Goal: Information Seeking & Learning: Learn about a topic

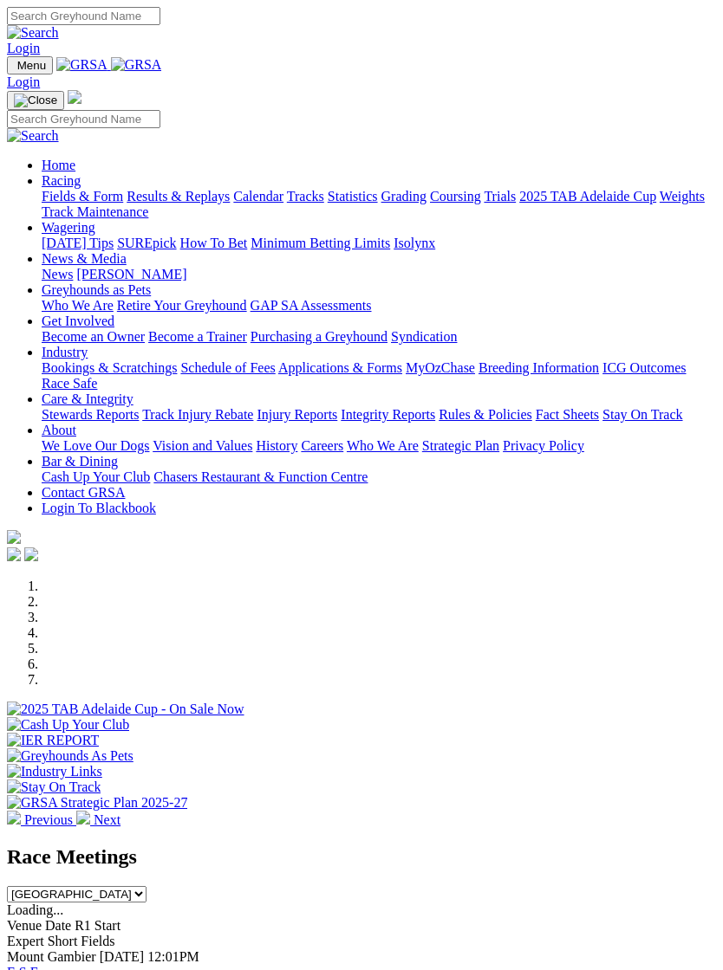
click at [233, 204] on link "Calendar" at bounding box center [258, 196] width 50 height 15
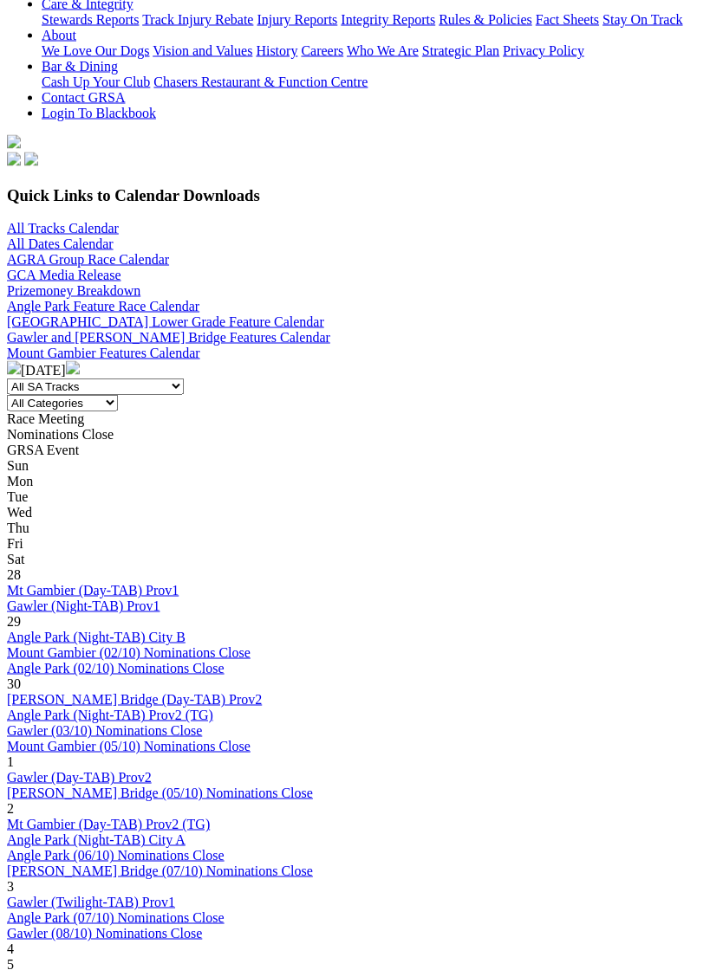
scroll to position [437, 0]
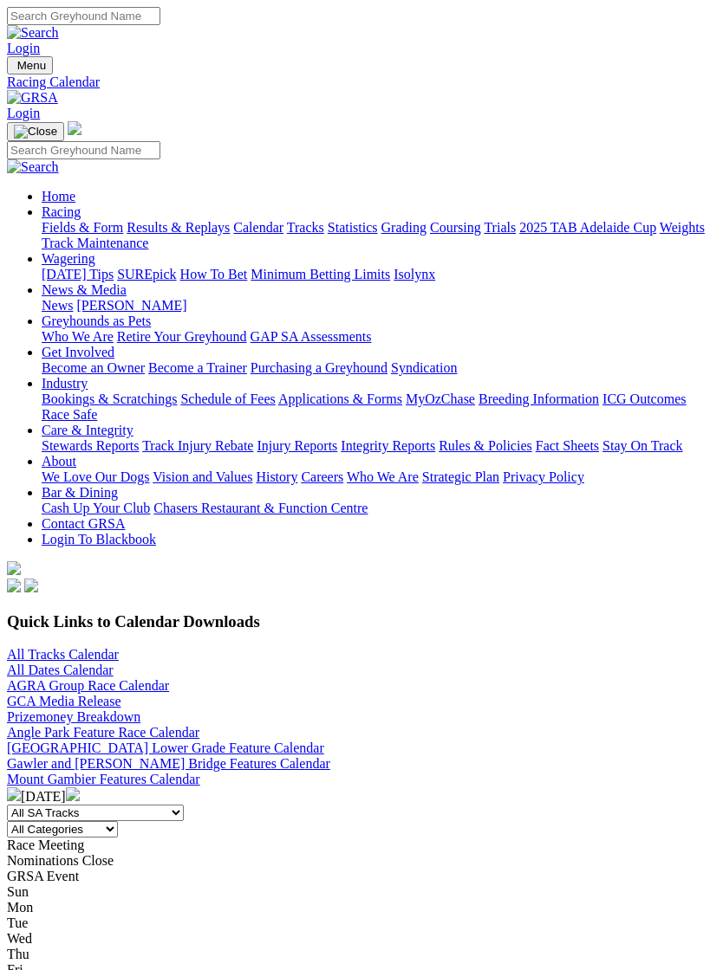
scroll to position [464, 0]
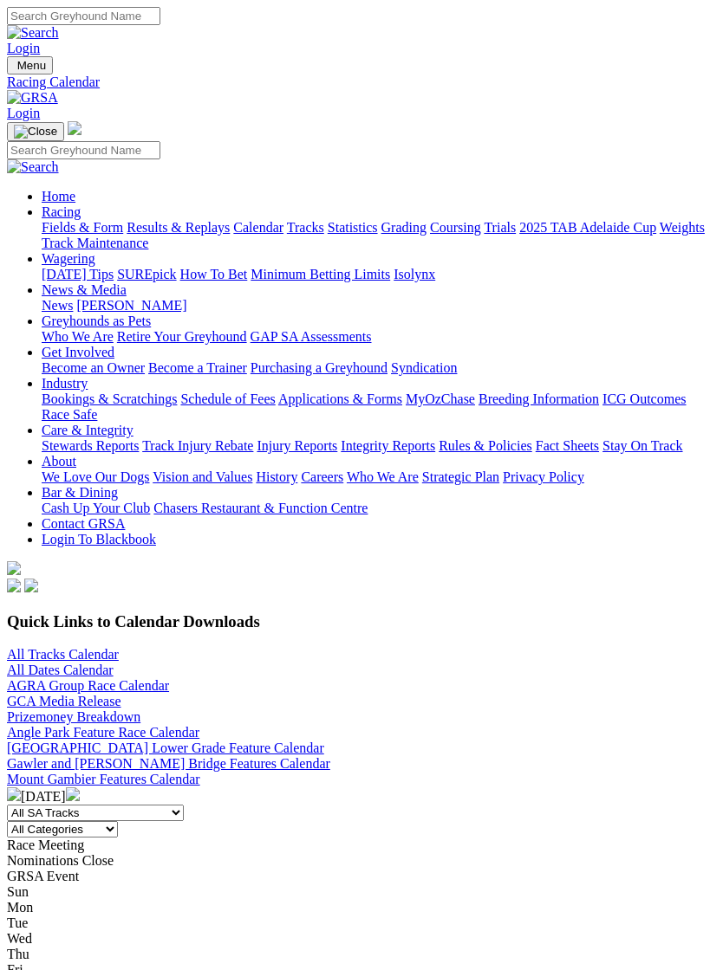
click at [14, 69] on img "Toggle navigation" at bounding box center [14, 69] width 0 height 0
click at [101, 141] on input "Search" at bounding box center [83, 150] width 153 height 18
type input "Dassy's girl"
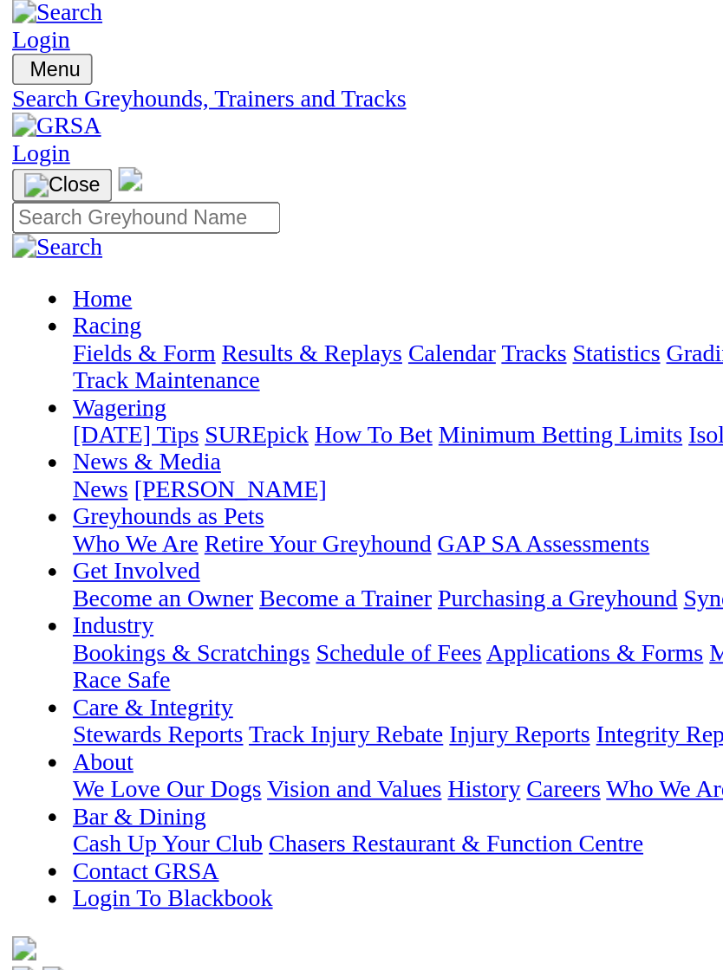
click at [102, 671] on input "[PERSON_NAME]'s girl" at bounding box center [178, 680] width 153 height 18
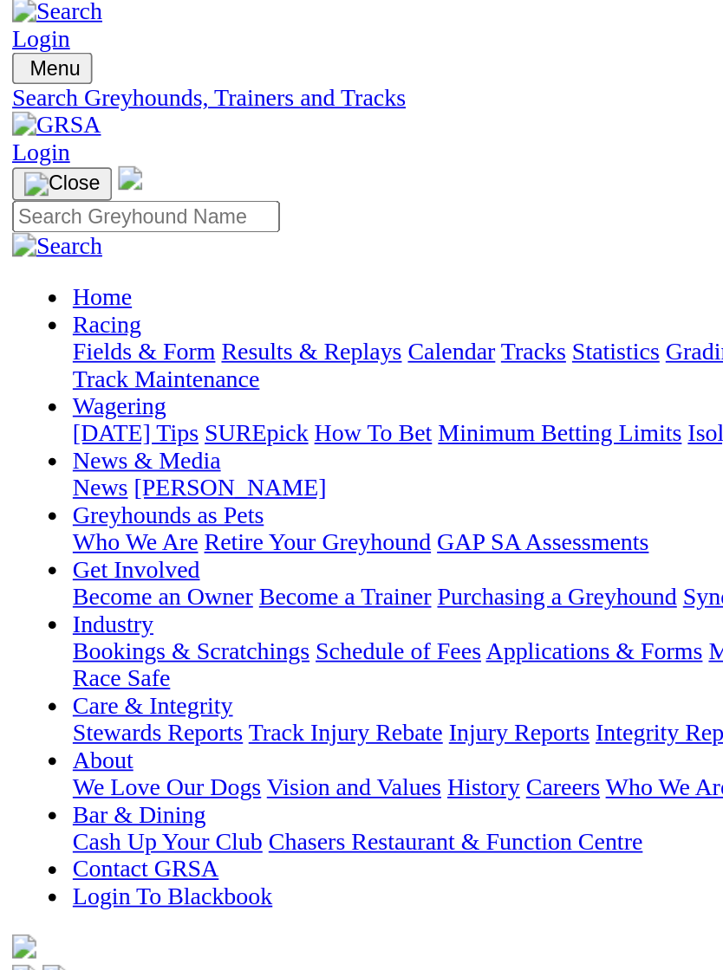
type input "Daddy's girl"
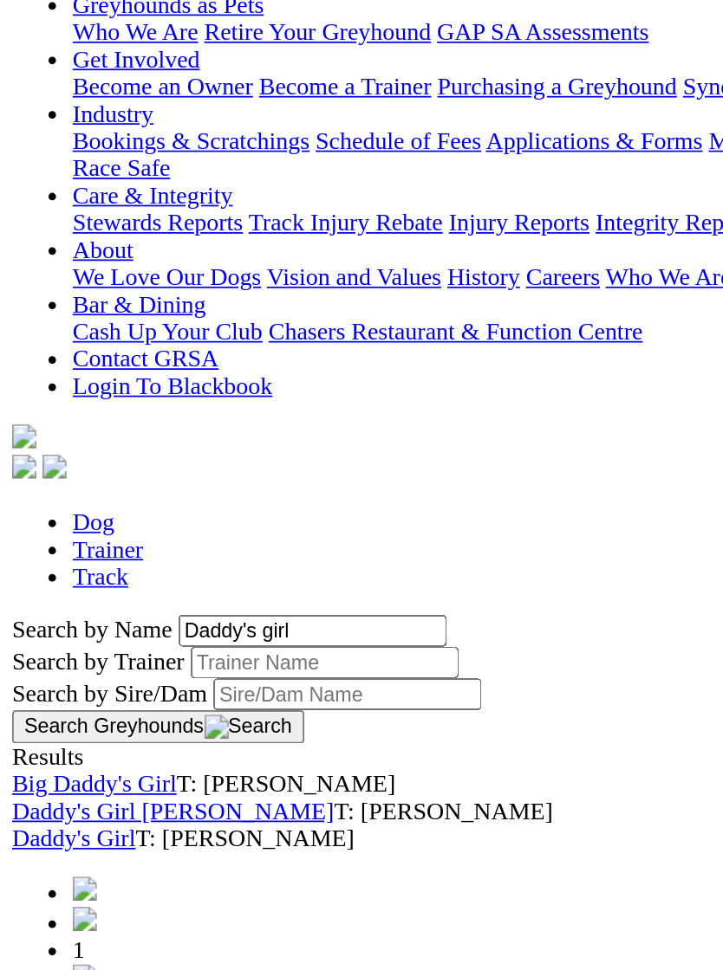
click at [57, 791] on link "Daddy's Girl" at bounding box center [42, 798] width 71 height 15
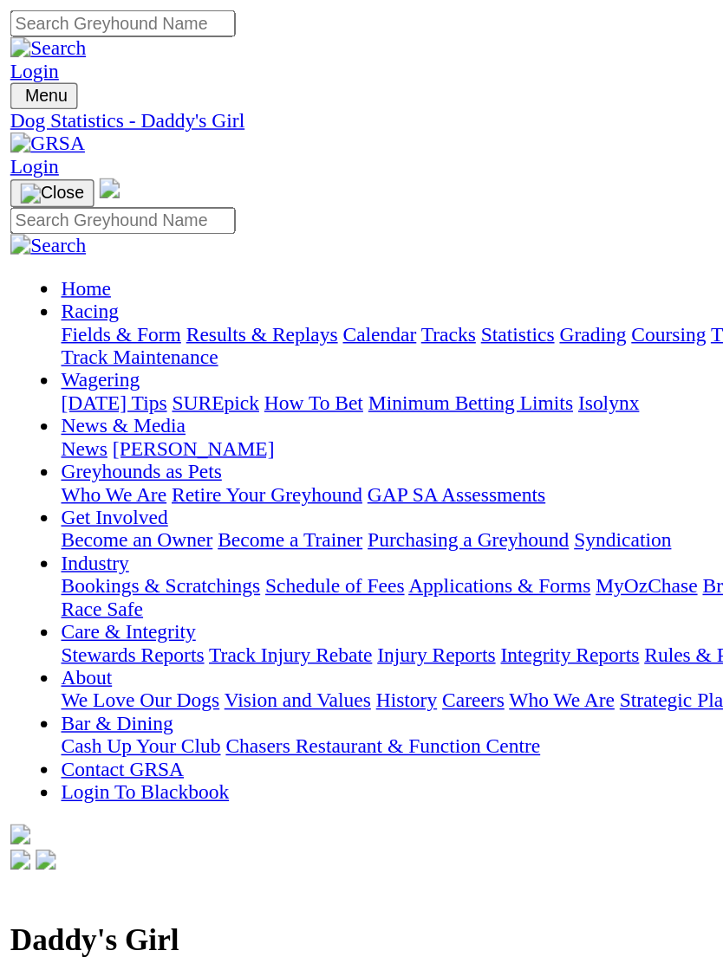
click at [29, 59] on span "Menu" at bounding box center [31, 65] width 29 height 13
click at [88, 391] on link "Industry" at bounding box center [65, 383] width 46 height 15
click at [127, 392] on link "Bookings & Scratchings" at bounding box center [109, 399] width 135 height 15
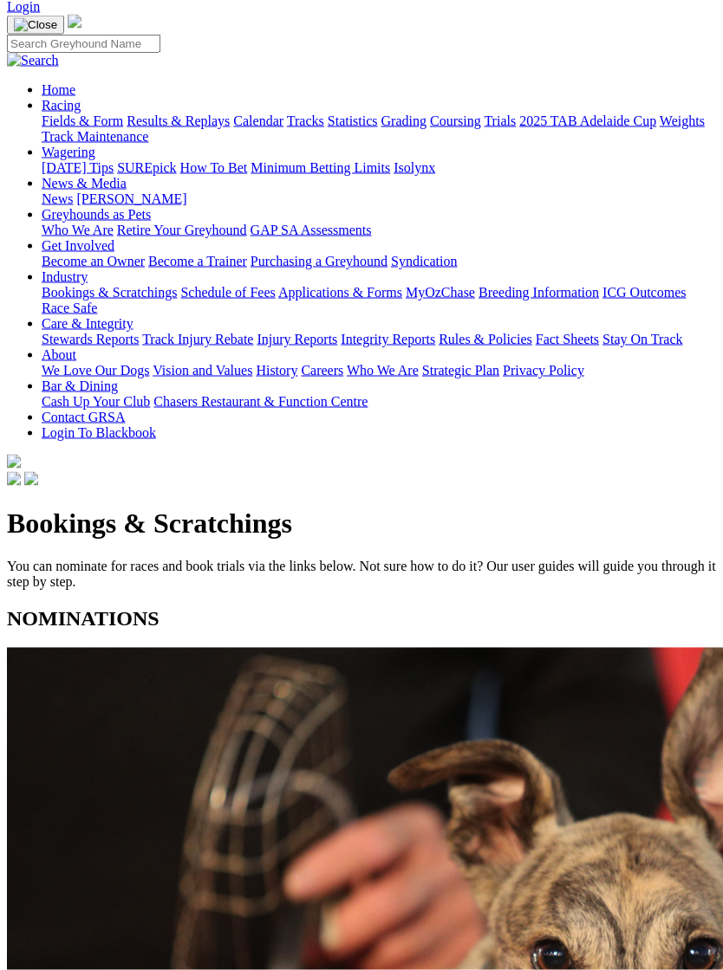
scroll to position [107, 0]
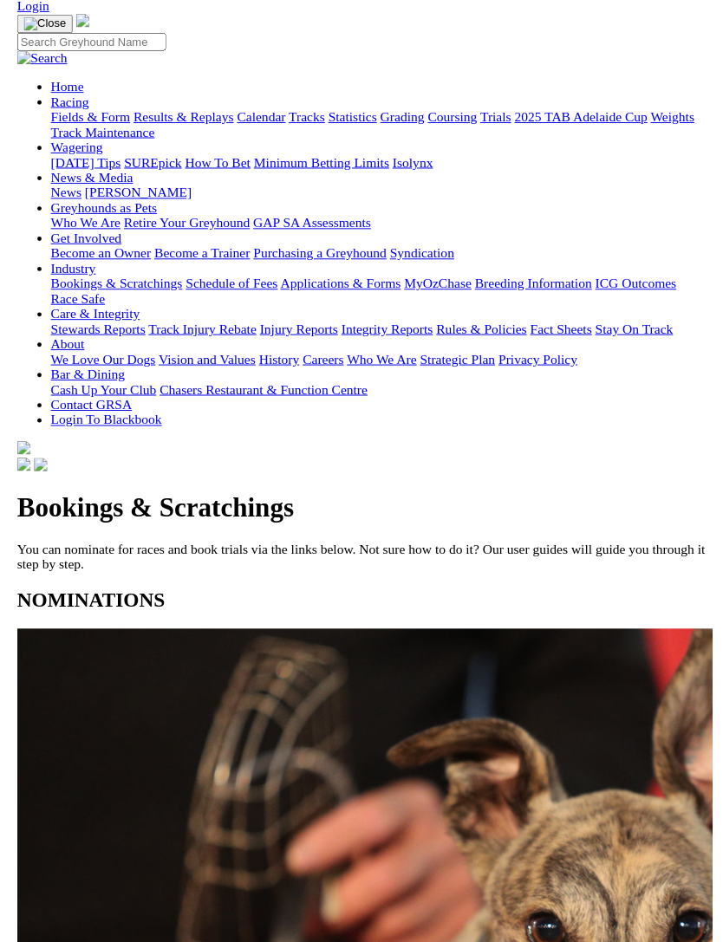
scroll to position [107, 0]
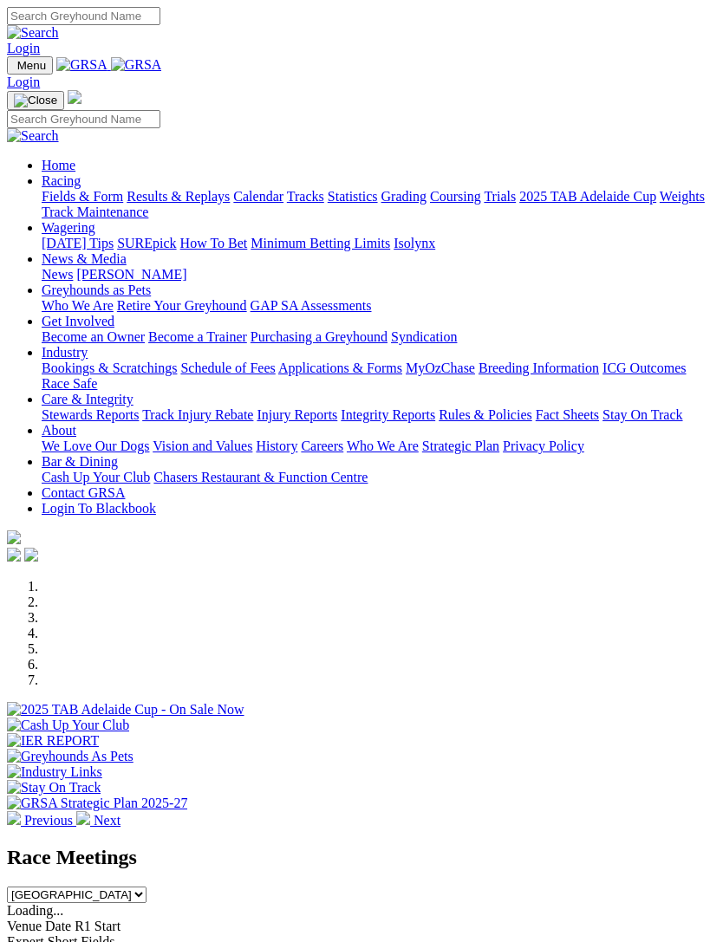
click at [14, 69] on img "Toggle navigation" at bounding box center [14, 69] width 0 height 0
click at [81, 180] on link "Racing" at bounding box center [61, 180] width 39 height 15
click at [233, 204] on link "Calendar" at bounding box center [258, 196] width 50 height 15
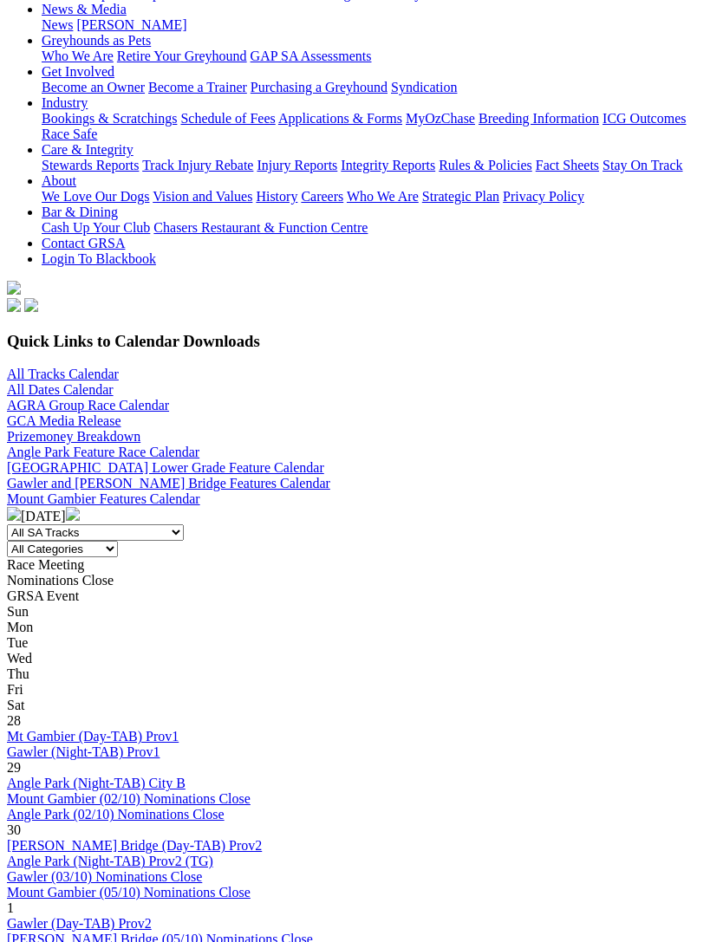
scroll to position [275, 0]
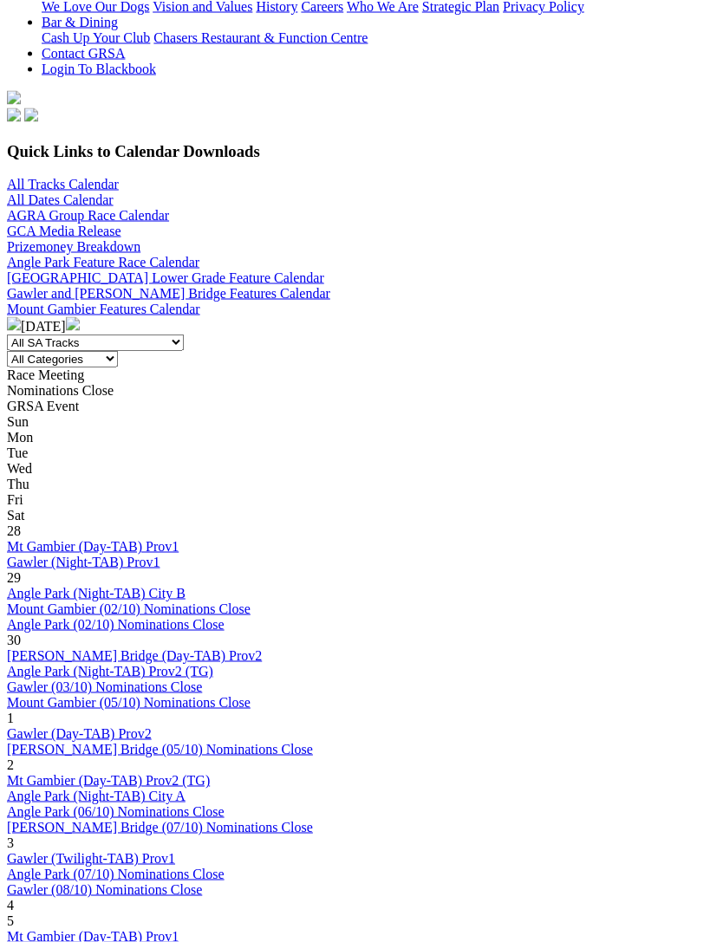
scroll to position [491, 0]
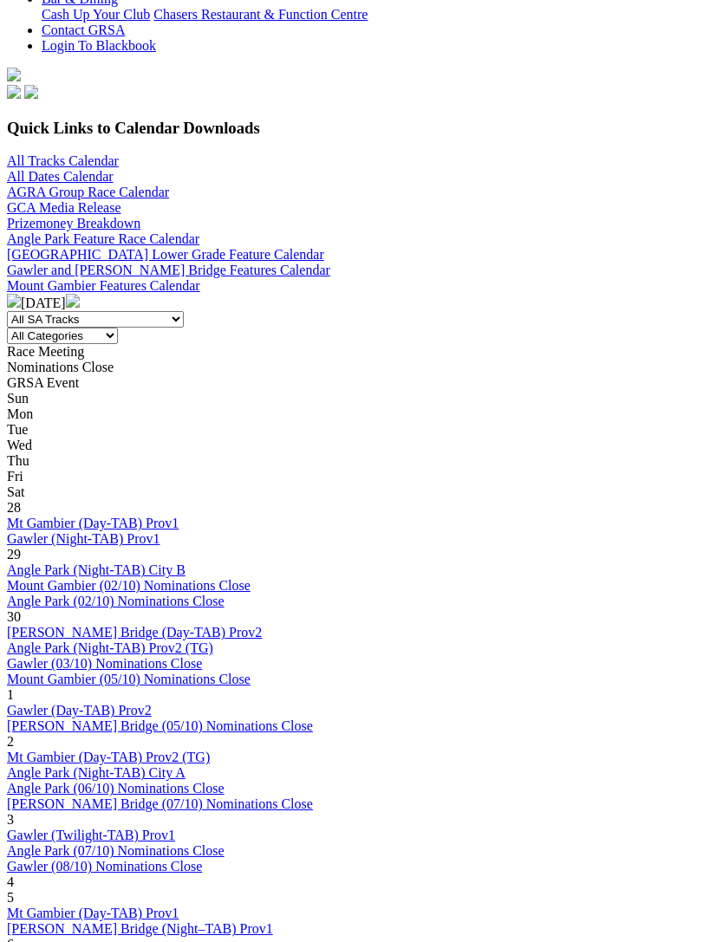
scroll to position [462, 0]
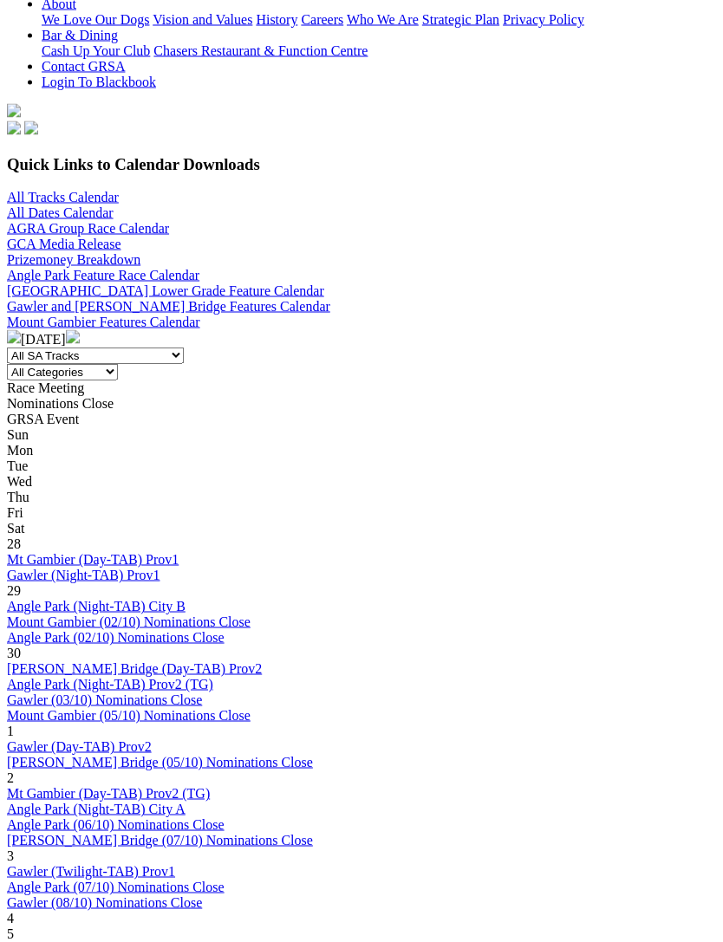
scroll to position [472, 0]
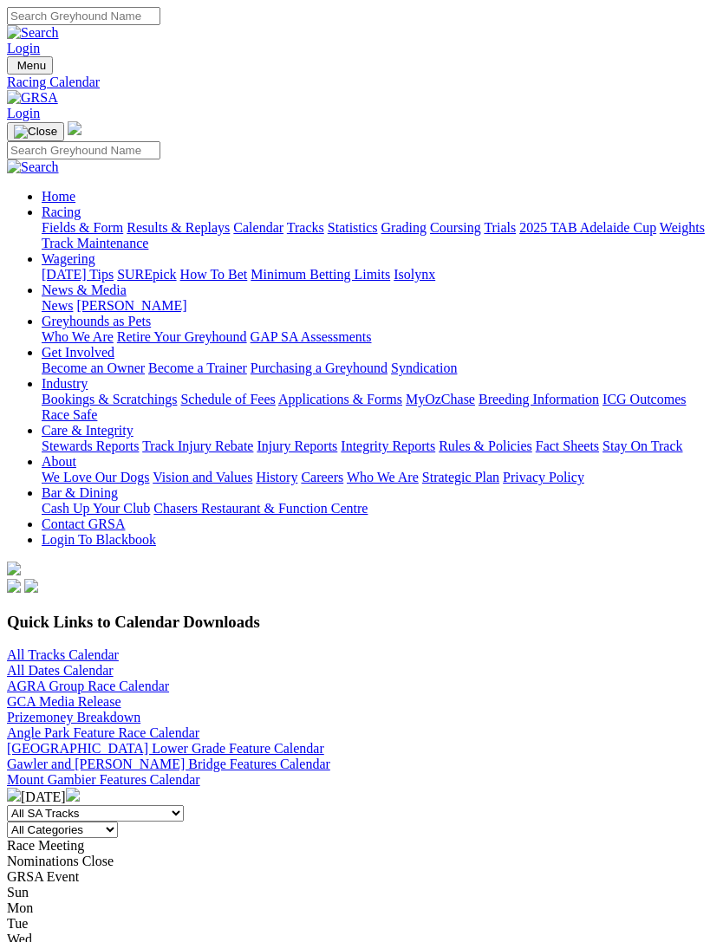
scroll to position [528, 0]
